Goal: Check status: Check status

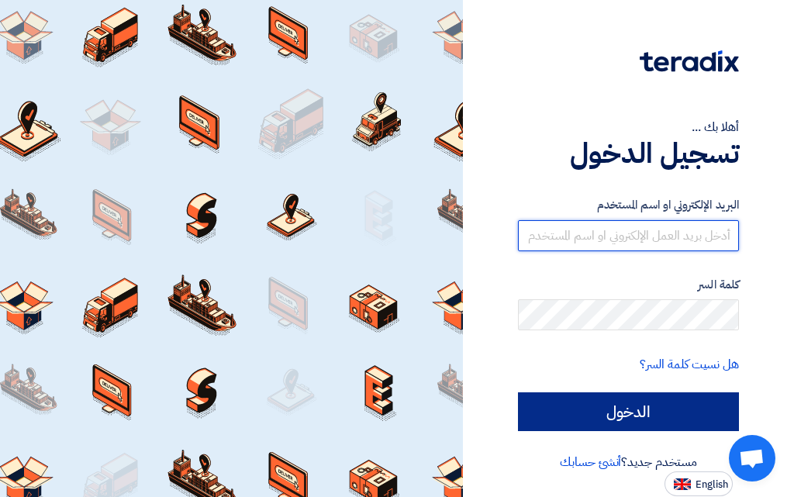
type input "[EMAIL_ADDRESS][DOMAIN_NAME]"
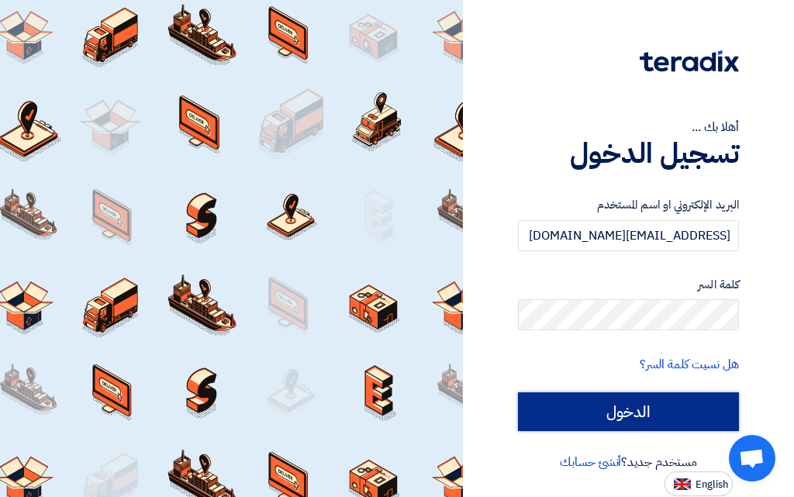
click at [590, 425] on input "الدخول" at bounding box center [628, 411] width 221 height 39
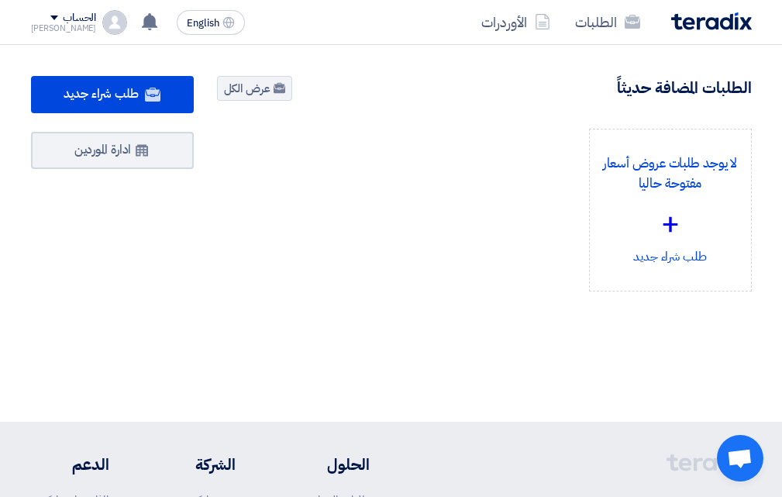
click at [691, 21] on img at bounding box center [711, 21] width 81 height 18
click at [598, 23] on link "الطلبات" at bounding box center [608, 22] width 90 height 36
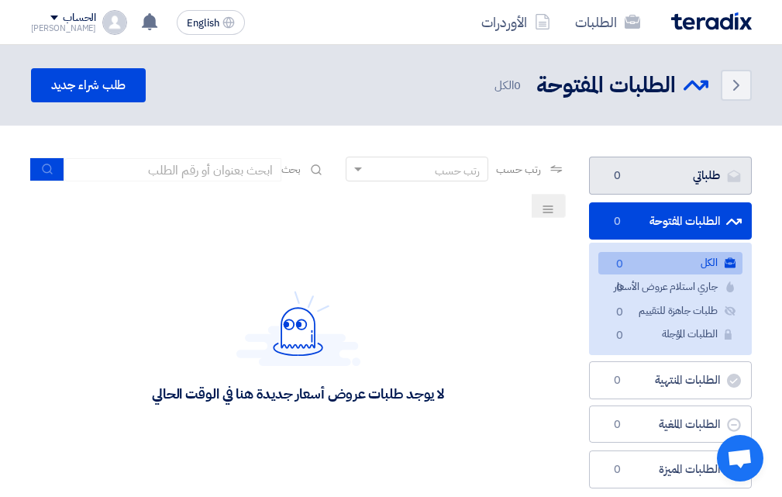
click at [673, 174] on link "طلباتي طلباتي 0" at bounding box center [670, 176] width 163 height 38
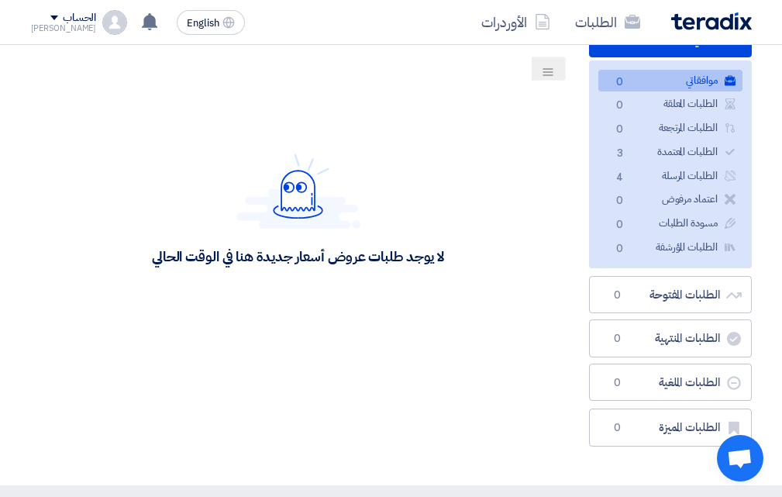
scroll to position [155, 0]
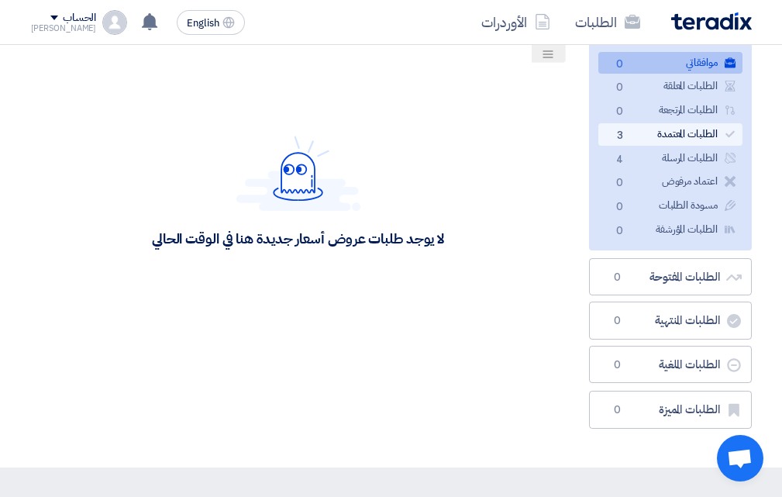
click at [663, 129] on link "الطلبات المعتمدة الطلبات المعتمدة 3" at bounding box center [671, 134] width 144 height 22
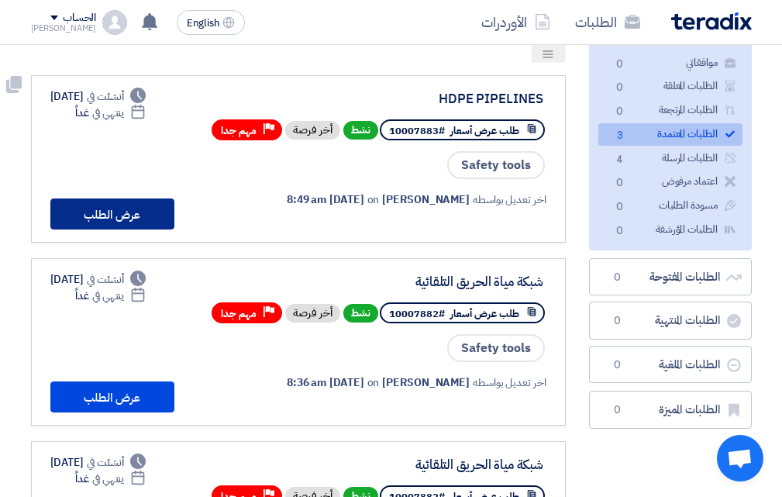
click at [130, 215] on button "عرض الطلب" at bounding box center [112, 213] width 124 height 31
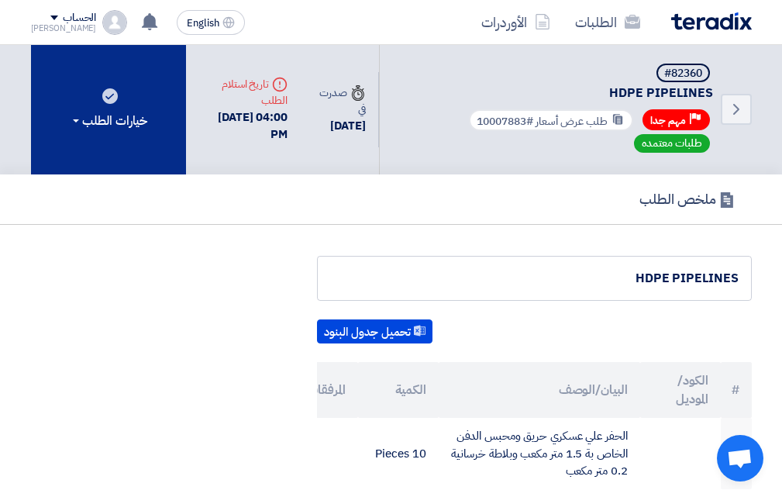
click at [77, 121] on span at bounding box center [76, 120] width 6 height 3
click at [73, 118] on div "خيارات الطلب" at bounding box center [109, 121] width 78 height 19
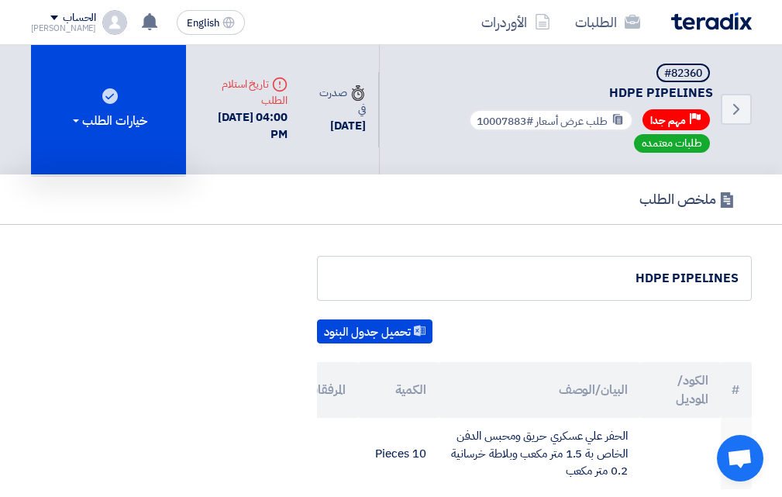
click at [261, 92] on div "Deadline تاريخ استلام الطلب" at bounding box center [242, 92] width 89 height 33
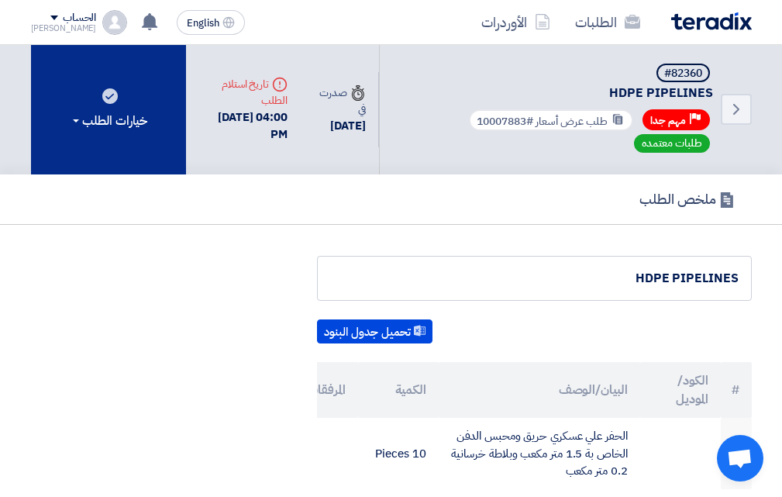
click at [76, 116] on div "خيارات الطلب" at bounding box center [109, 121] width 78 height 19
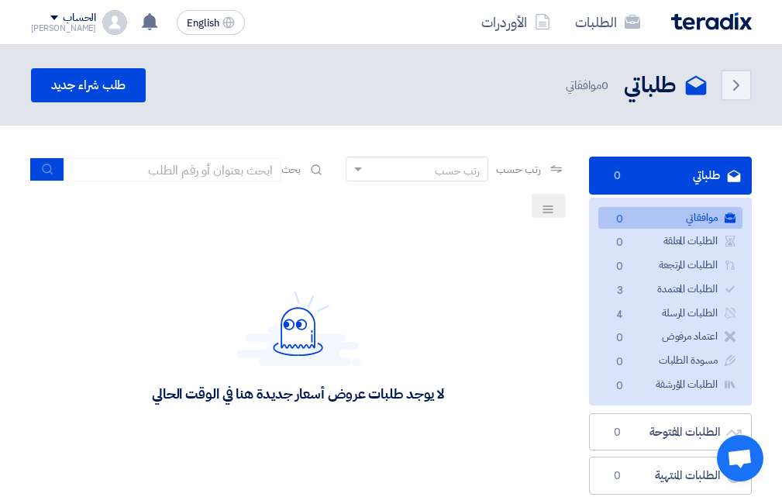
click at [668, 172] on link "طلباتي طلباتي 0" at bounding box center [670, 176] width 163 height 38
click at [690, 168] on link "طلباتي طلباتي 0" at bounding box center [670, 176] width 163 height 38
click at [663, 285] on link "الطلبات المعتمدة الطلبات المعتمدة 3" at bounding box center [671, 289] width 144 height 22
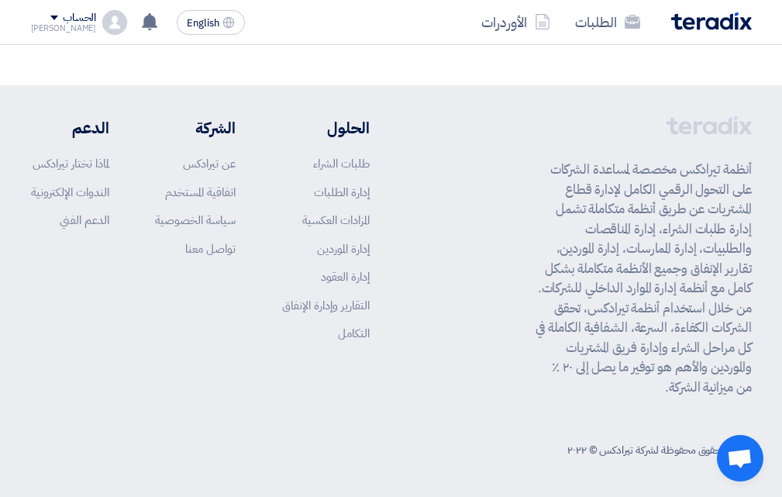
scroll to position [260, 0]
